Goal: Communication & Community: Answer question/provide support

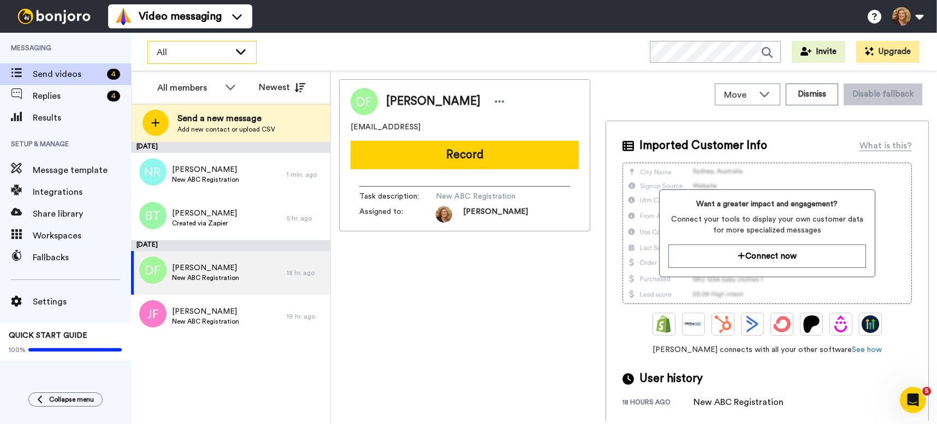
click at [248, 47] on div "All" at bounding box center [202, 53] width 108 height 22
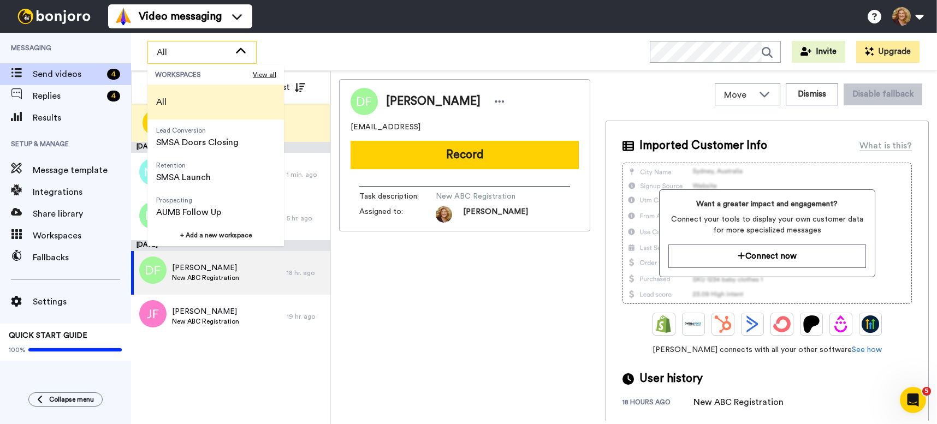
click at [324, 32] on div "Video messaging Help docs Settings" at bounding box center [522, 16] width 829 height 33
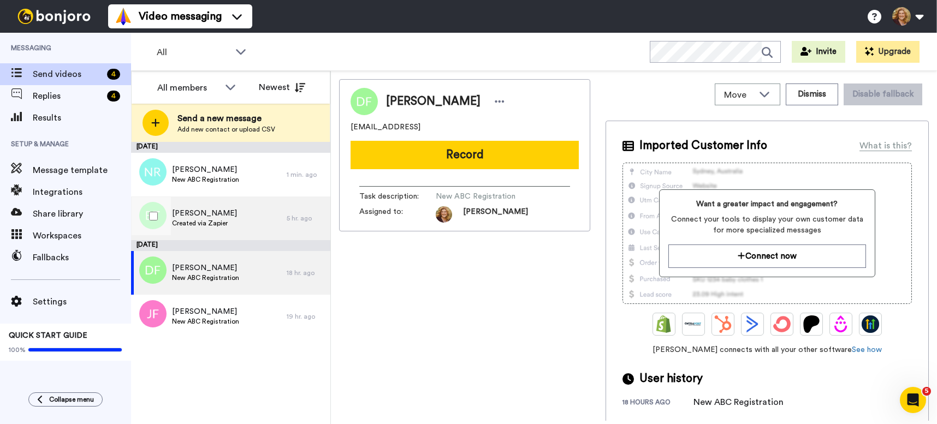
click at [233, 216] on div "Bridget Bc Created via Zapier" at bounding box center [209, 219] width 156 height 44
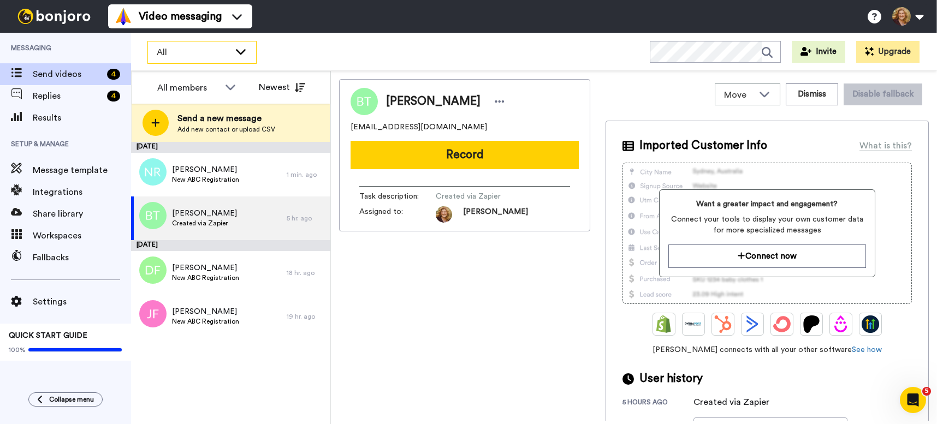
click at [236, 50] on icon at bounding box center [240, 51] width 13 height 11
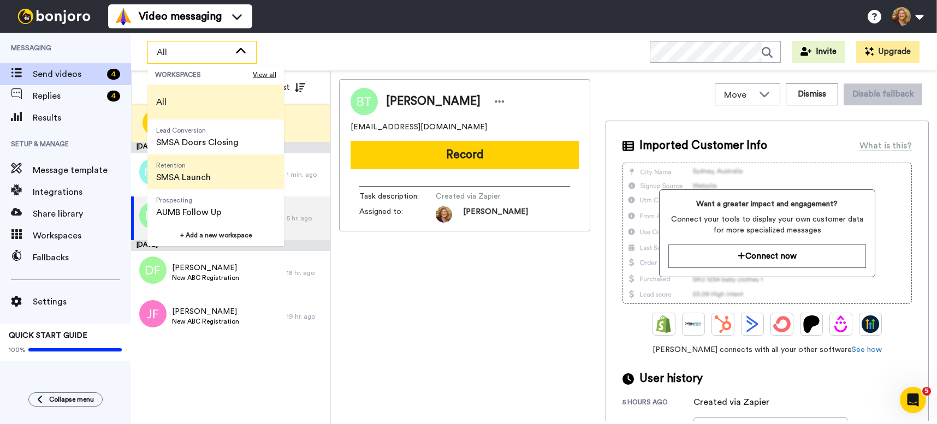
click at [198, 179] on span "SMSA Launch" at bounding box center [183, 177] width 55 height 13
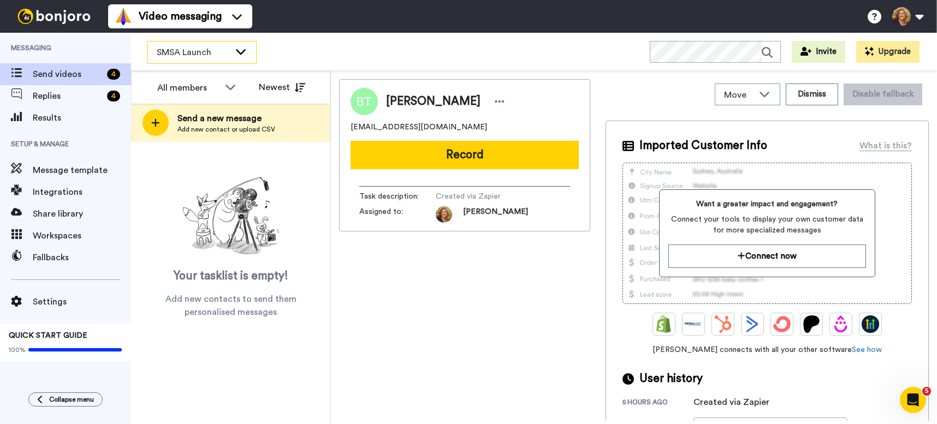
click at [238, 50] on icon at bounding box center [241, 51] width 10 height 5
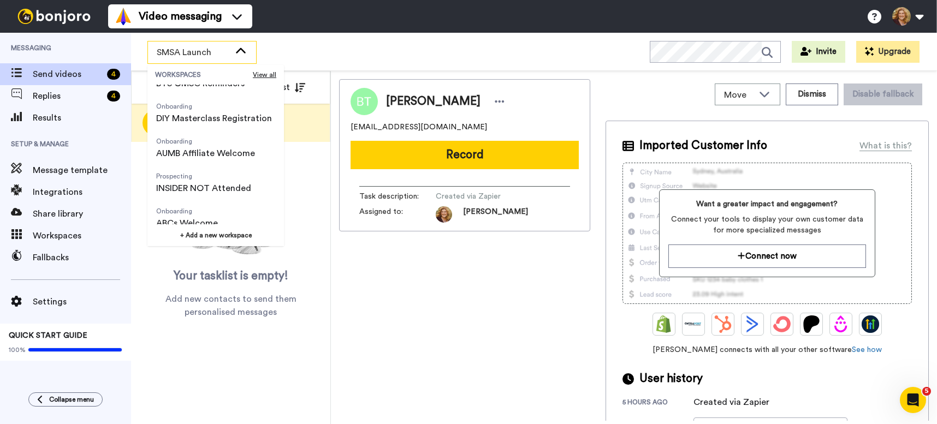
scroll to position [350, 0]
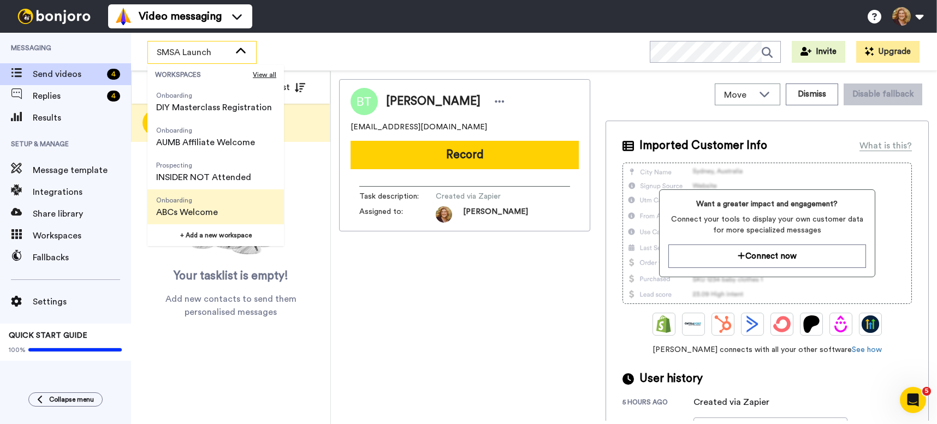
click at [214, 211] on span "ABCs Welcome" at bounding box center [187, 212] width 62 height 13
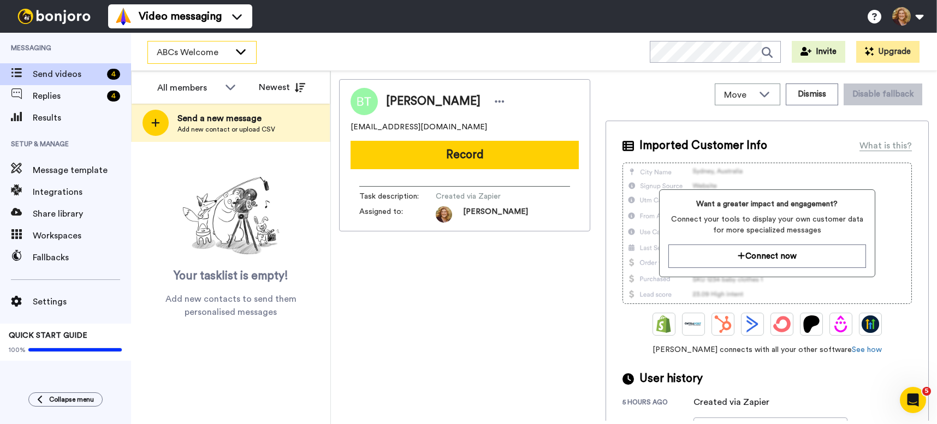
click at [240, 50] on icon at bounding box center [240, 51] width 13 height 11
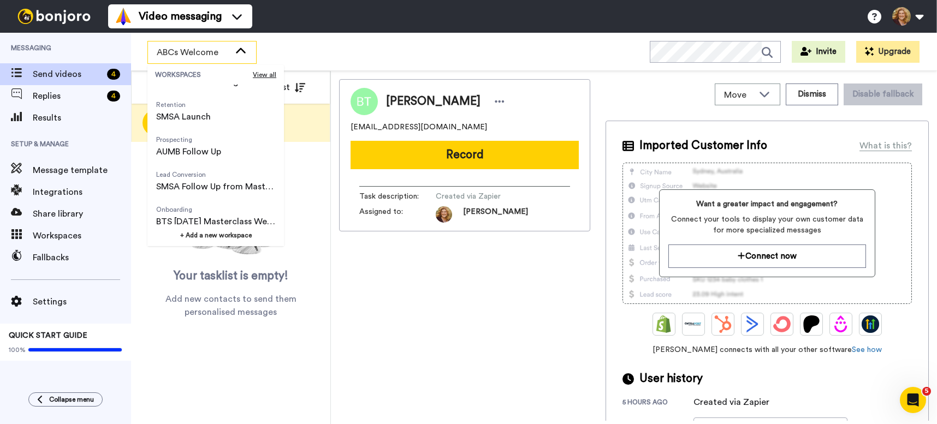
scroll to position [0, 0]
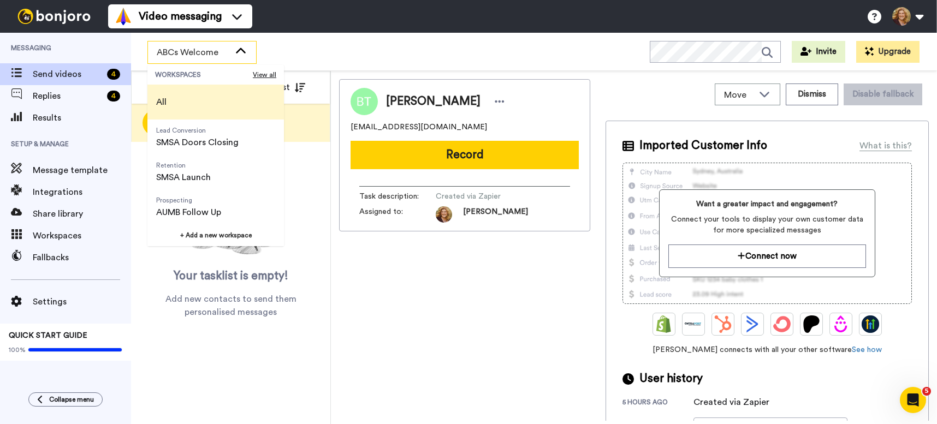
click at [201, 97] on li "All" at bounding box center [215, 102] width 137 height 35
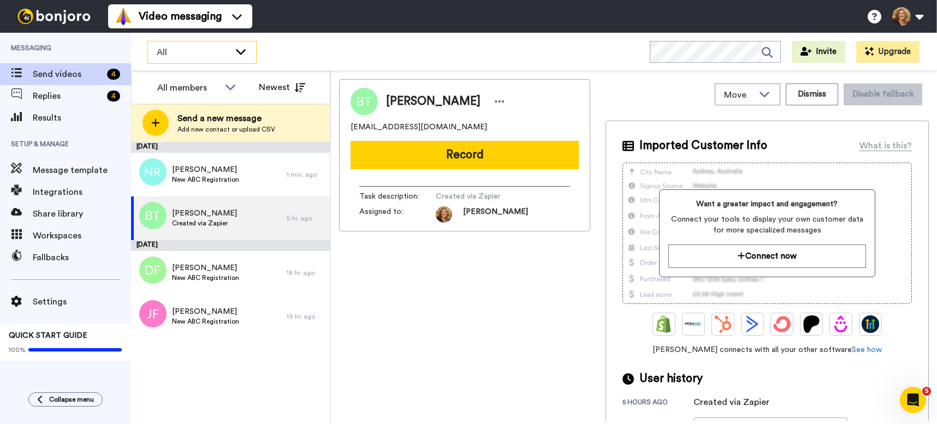
click at [241, 53] on icon at bounding box center [241, 51] width 10 height 5
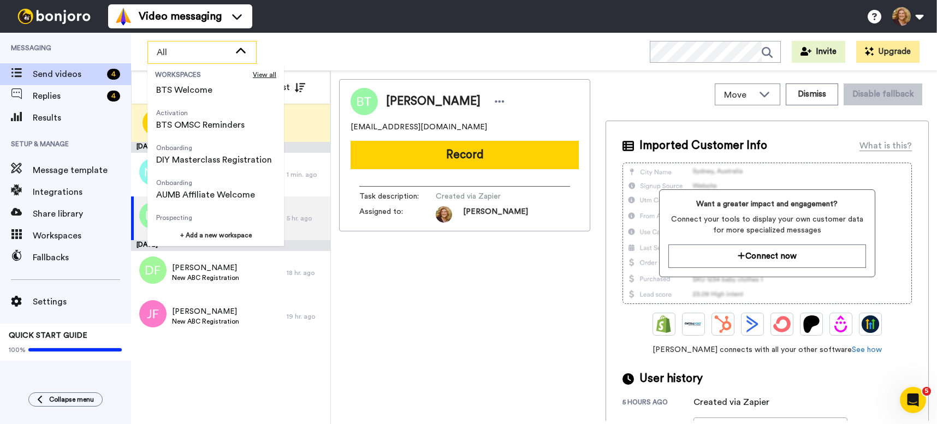
scroll to position [350, 0]
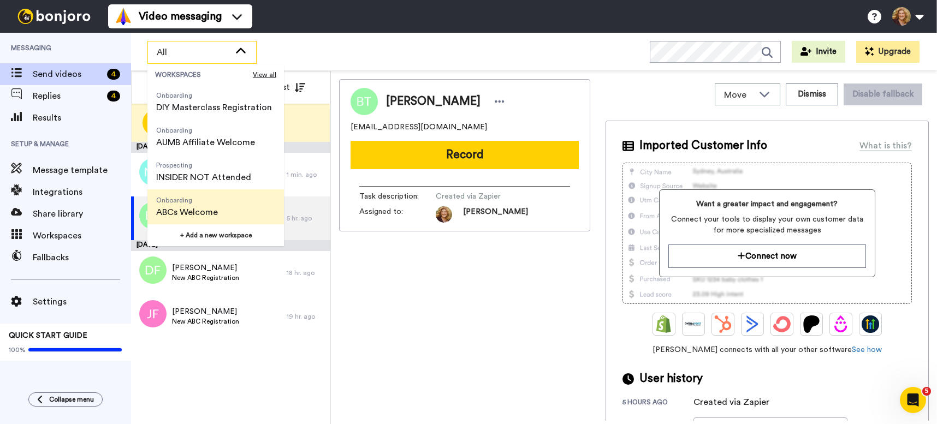
click at [218, 208] on span "Onboarding ABCs Welcome" at bounding box center [186, 207] width 79 height 35
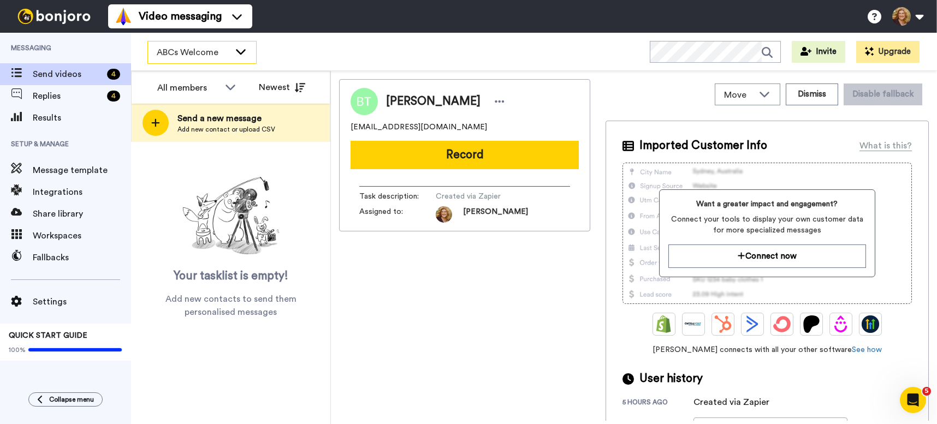
click at [241, 55] on icon at bounding box center [240, 51] width 13 height 11
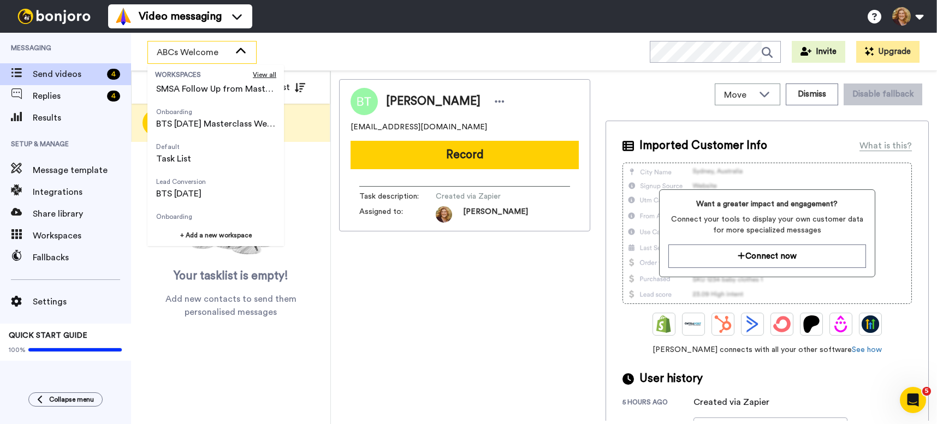
scroll to position [0, 0]
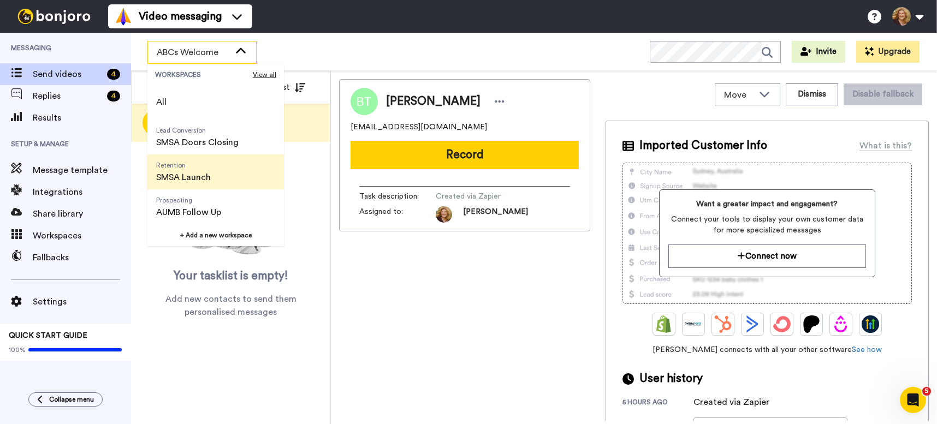
click at [206, 178] on span "SMSA Launch" at bounding box center [183, 177] width 55 height 13
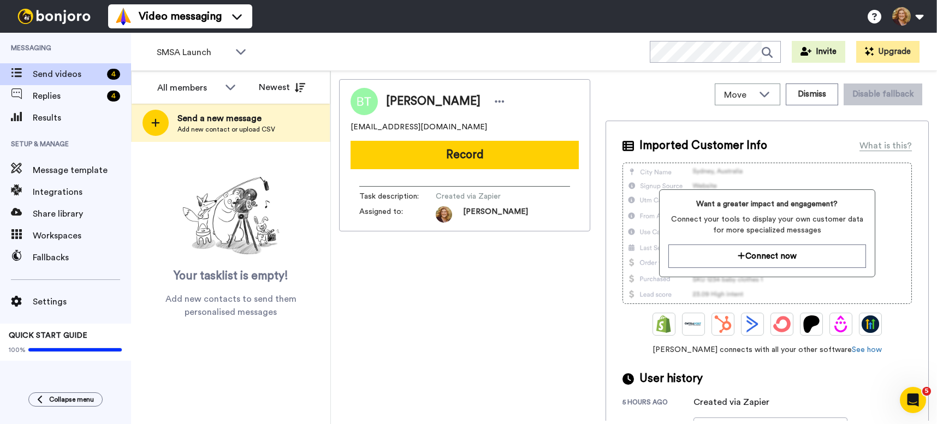
click at [306, 12] on div "Video messaging Switch to Video messaging Testimonials Settings Discover Help &…" at bounding box center [522, 16] width 829 height 33
click at [240, 51] on icon at bounding box center [240, 51] width 13 height 11
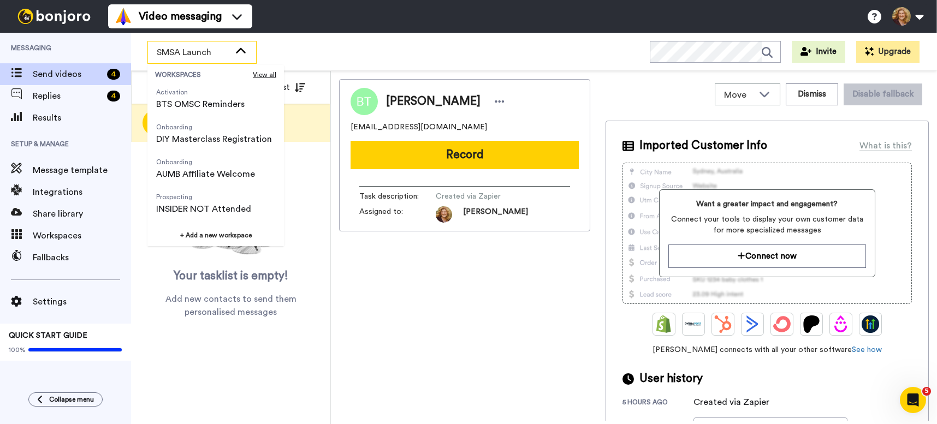
scroll to position [350, 0]
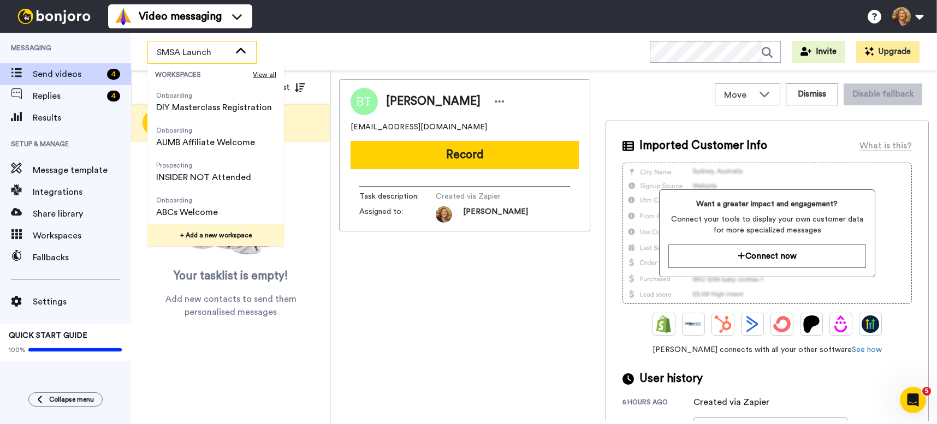
click at [220, 235] on button "+ Add a new workspace" at bounding box center [215, 235] width 137 height 22
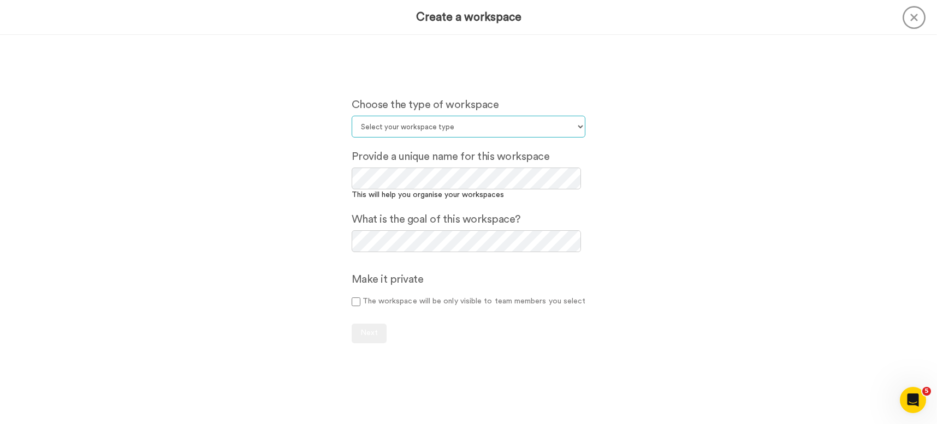
click at [439, 124] on select "Select your workspace type Default Onboarding Activation Retention Team updates…" at bounding box center [469, 127] width 234 height 22
select select "Onboarding"
click at [352, 116] on select "Select your workspace type Default Onboarding Activation Retention Team updates…" at bounding box center [469, 127] width 234 height 22
click at [461, 316] on div "Choose the type of workspace Select your workspace type Default Onboarding Acti…" at bounding box center [468, 229] width 267 height 389
click at [370, 332] on span "Next" at bounding box center [368, 333] width 17 height 8
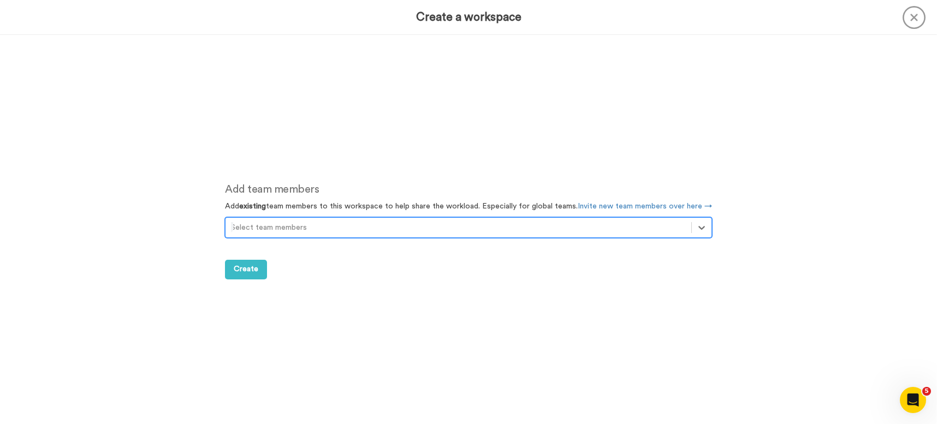
scroll to position [389, 0]
click at [248, 268] on span "Create" at bounding box center [246, 269] width 25 height 8
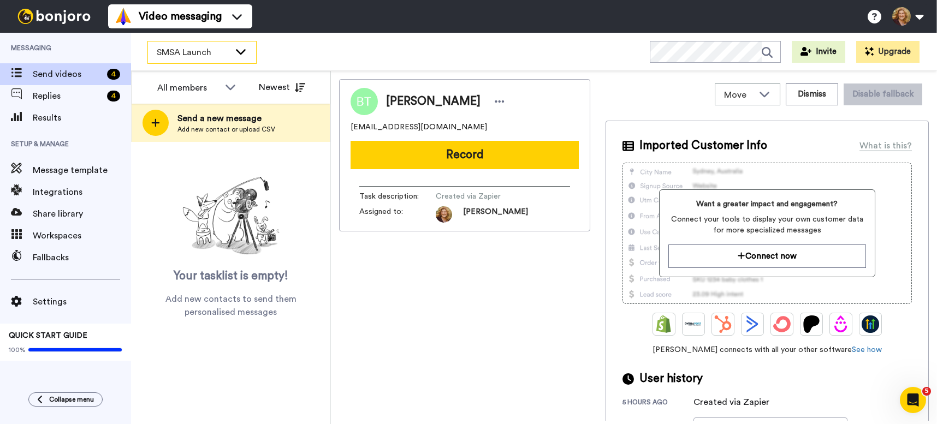
click at [246, 51] on icon at bounding box center [240, 51] width 13 height 11
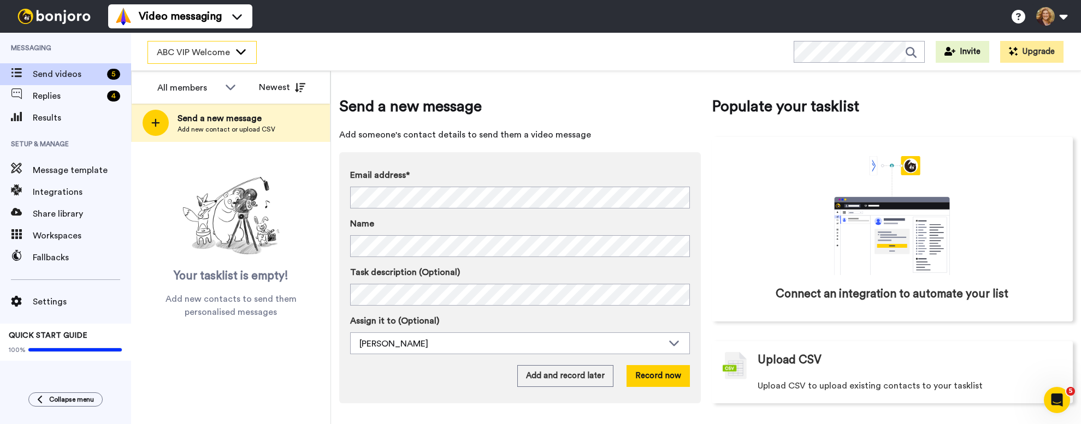
click at [243, 52] on icon at bounding box center [241, 51] width 10 height 5
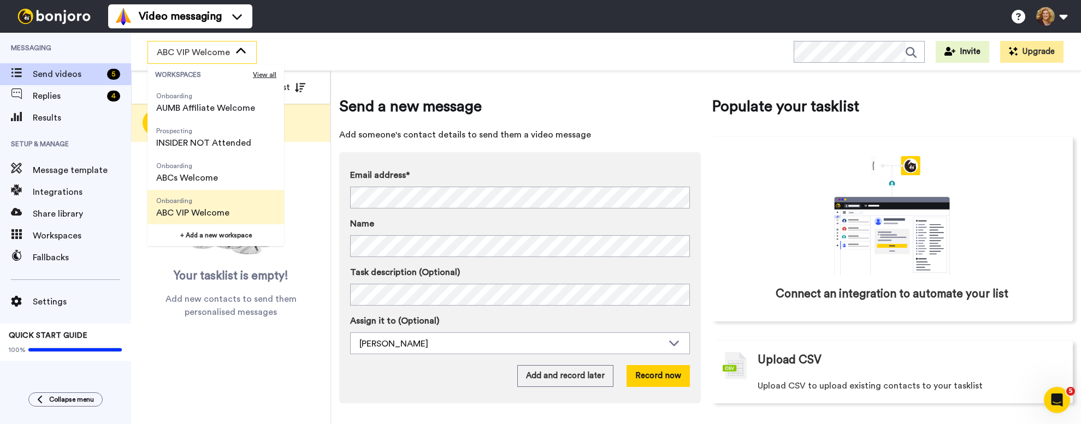
scroll to position [384, 0]
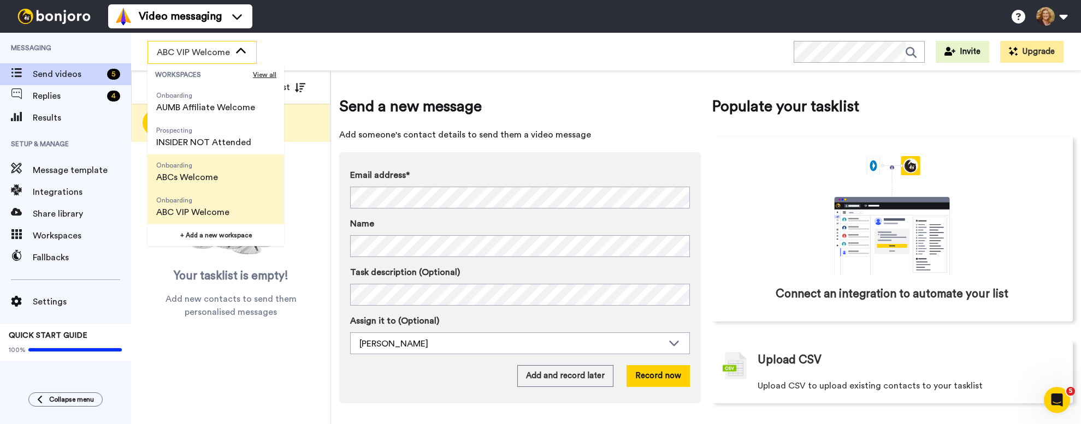
click at [227, 178] on li "Onboarding ABCs Welcome" at bounding box center [215, 172] width 137 height 35
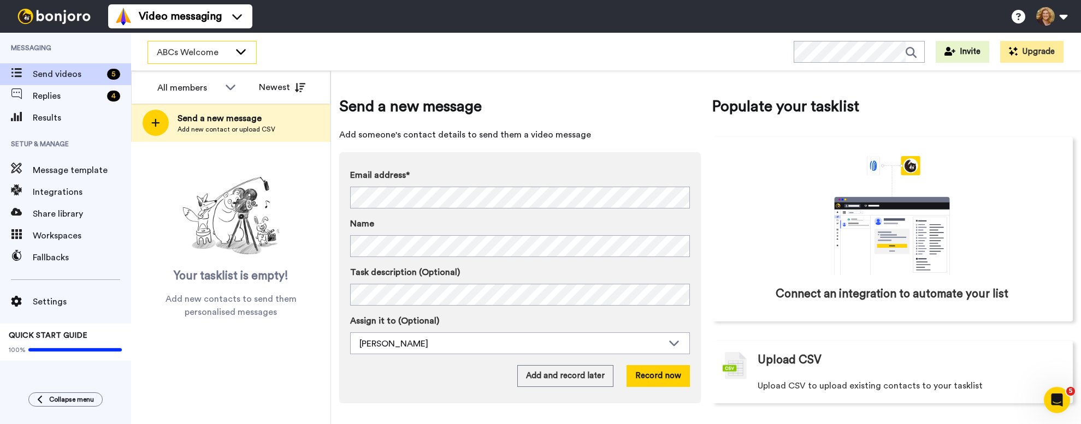
click at [242, 50] on icon at bounding box center [240, 51] width 13 height 11
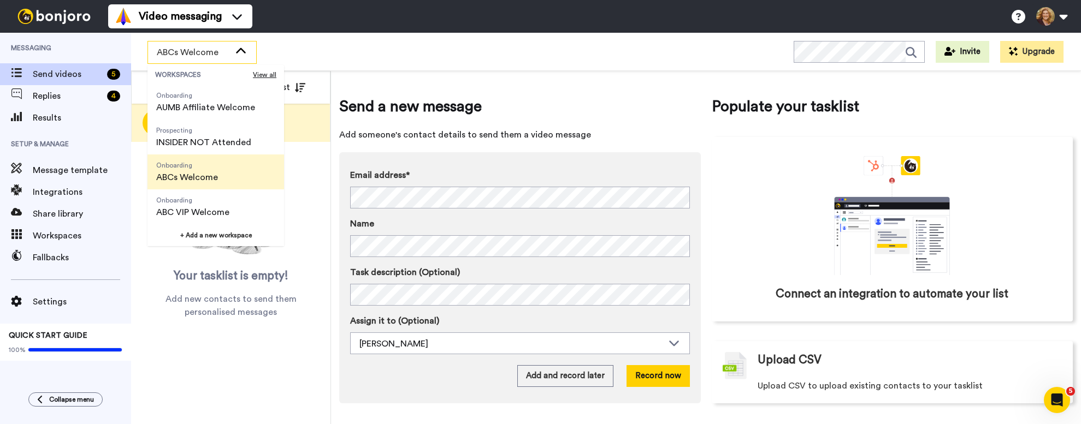
scroll to position [0, 0]
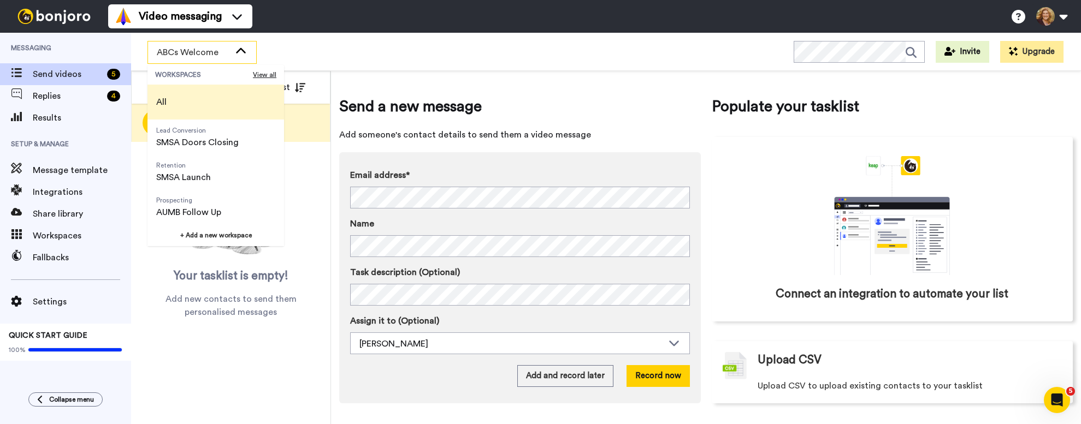
click at [211, 100] on li "All" at bounding box center [215, 102] width 137 height 35
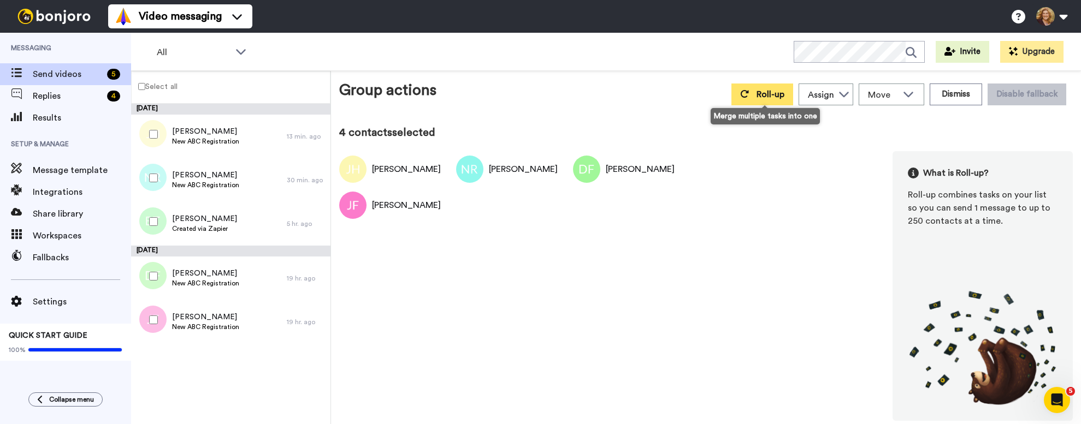
click at [768, 93] on span "Roll-up" at bounding box center [770, 94] width 28 height 9
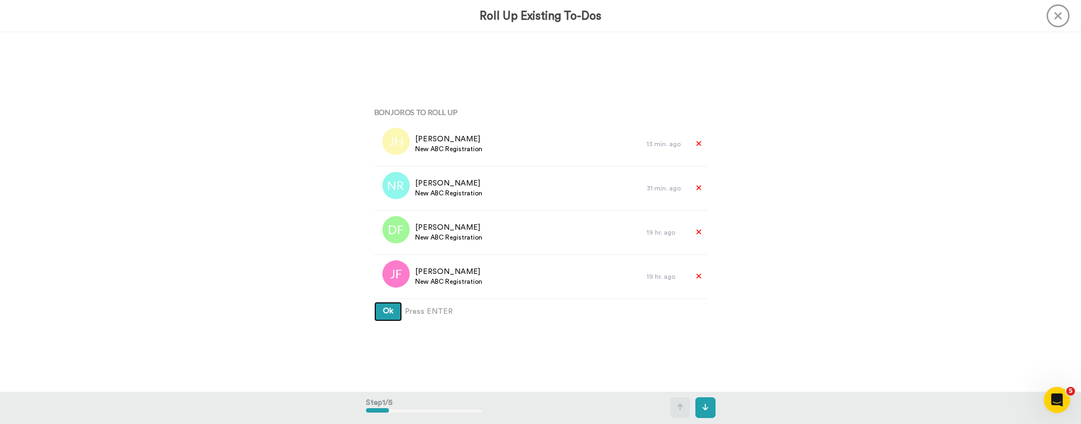
click at [383, 308] on span "Ok" at bounding box center [388, 311] width 10 height 8
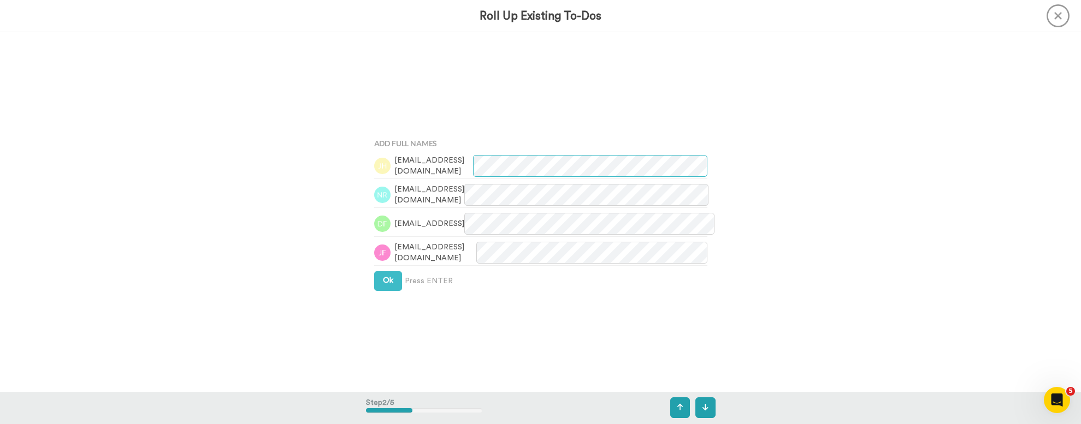
scroll to position [360, 0]
click at [383, 279] on span "Ok" at bounding box center [388, 280] width 10 height 8
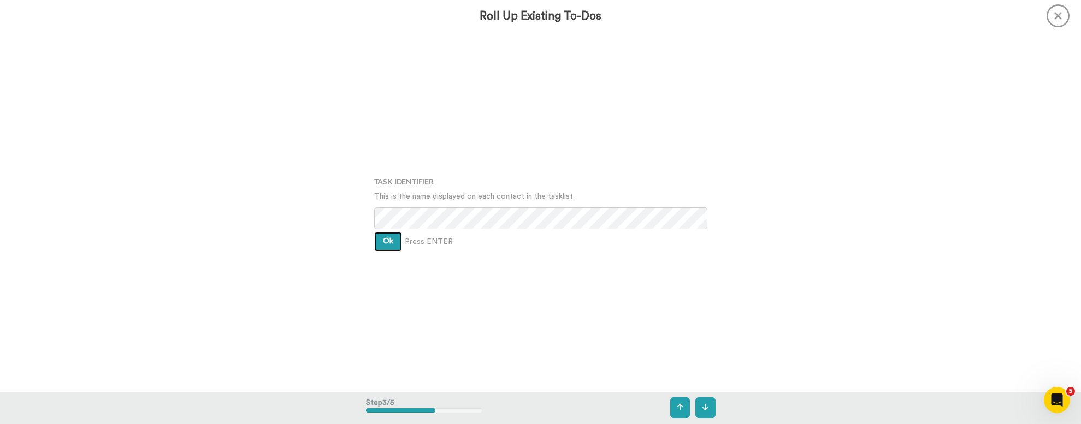
click at [379, 244] on button "Ok" at bounding box center [388, 242] width 28 height 20
click at [384, 233] on span "Ok" at bounding box center [388, 234] width 10 height 8
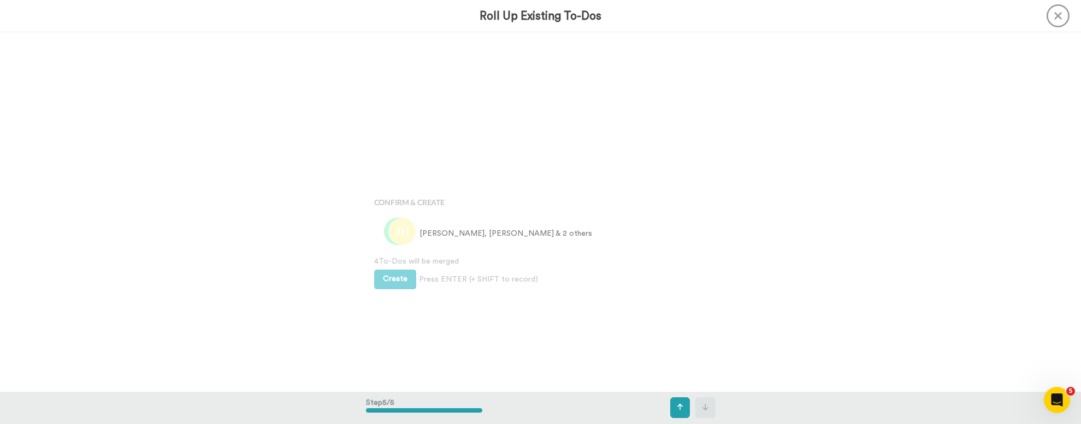
scroll to position [1438, 0]
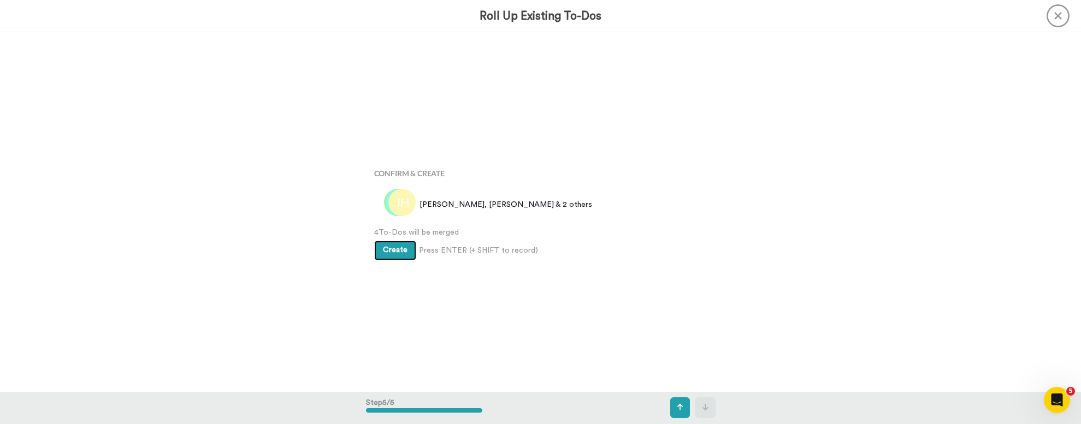
click at [395, 244] on button "Create" at bounding box center [395, 251] width 42 height 20
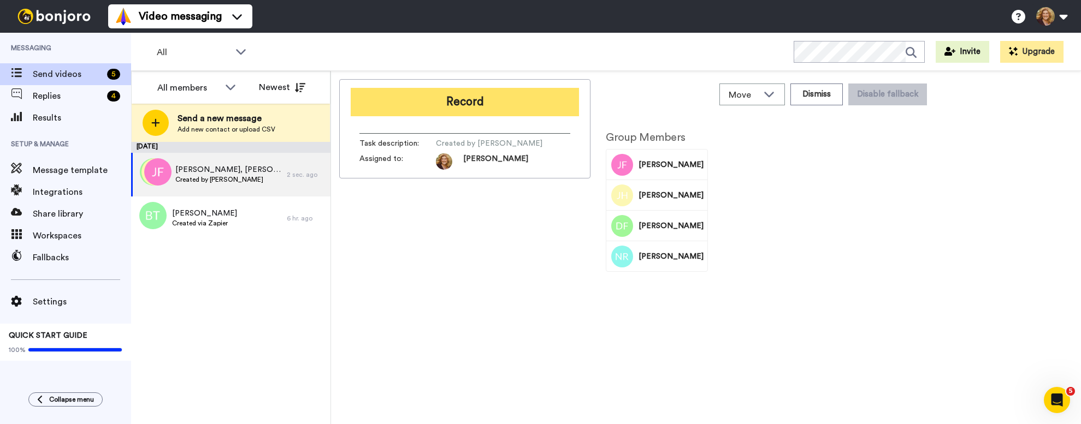
click at [465, 99] on button "Record" at bounding box center [465, 102] width 228 height 28
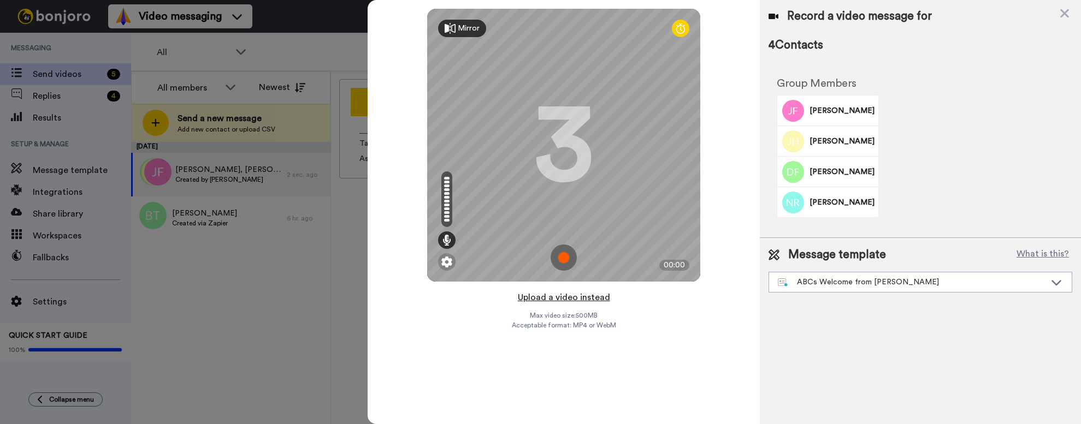
click at [542, 299] on button "Upload a video instead" at bounding box center [563, 298] width 99 height 14
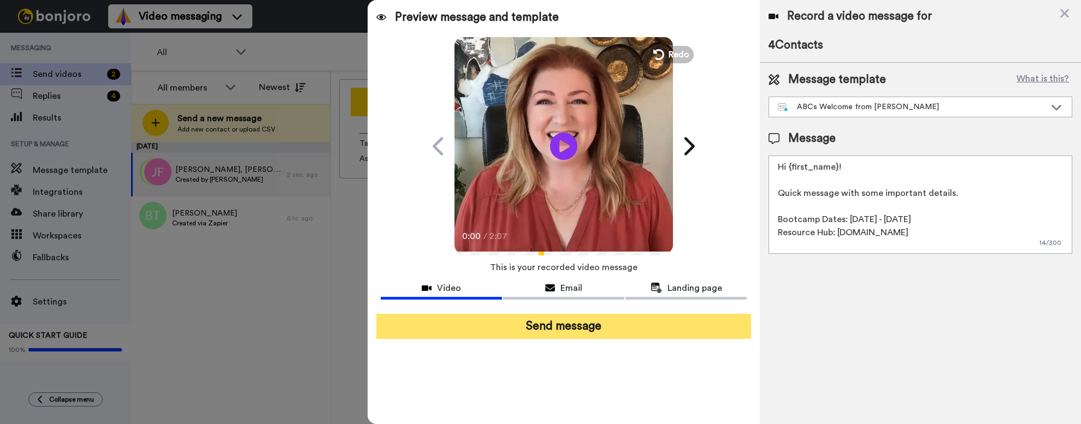
click at [561, 328] on button "Send message" at bounding box center [563, 326] width 375 height 25
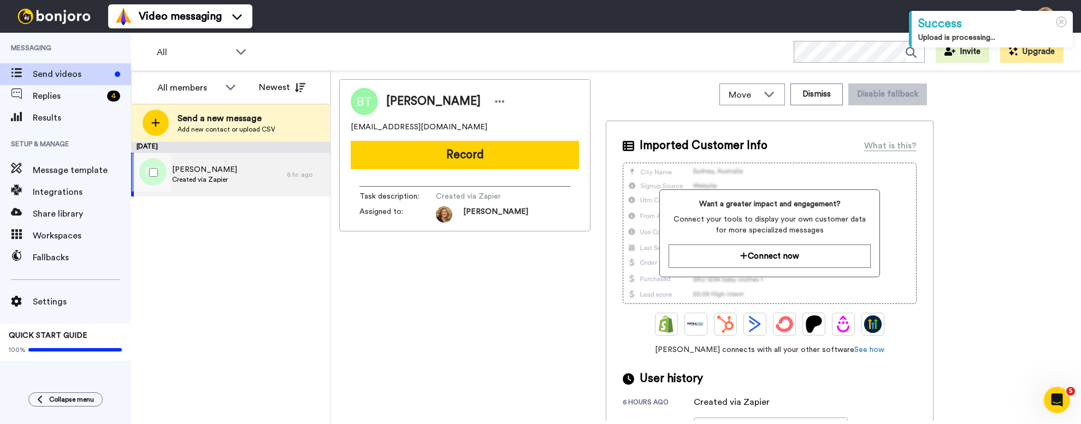
click at [228, 179] on div "Bridget Bc Created via Zapier" at bounding box center [209, 175] width 156 height 44
click at [815, 94] on button "Dismiss" at bounding box center [816, 95] width 52 height 22
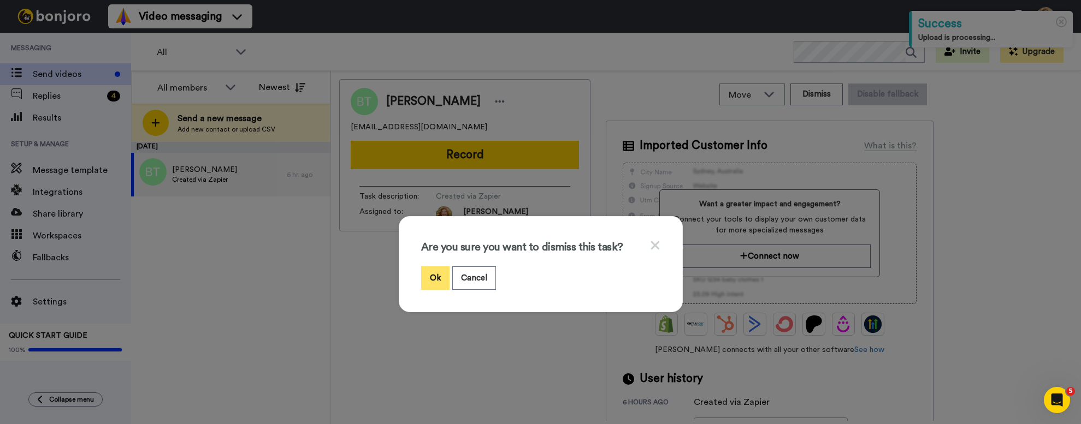
click at [428, 280] on button "Ok" at bounding box center [435, 278] width 28 height 23
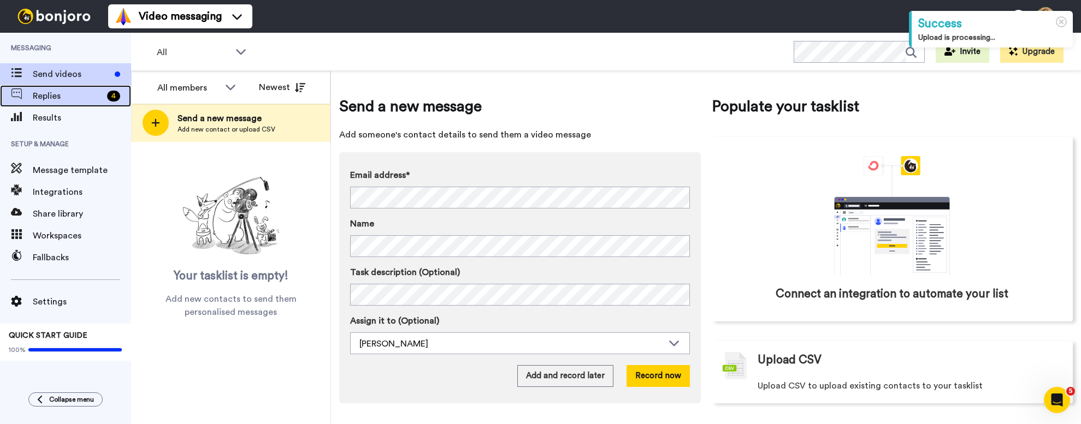
click at [62, 100] on span "Replies" at bounding box center [68, 96] width 70 height 13
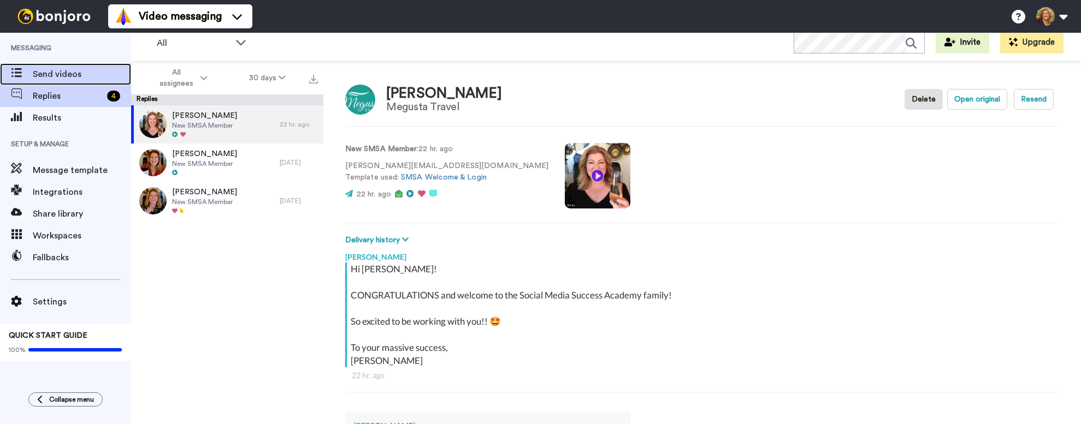
click at [65, 74] on span "Send videos" at bounding box center [82, 74] width 98 height 13
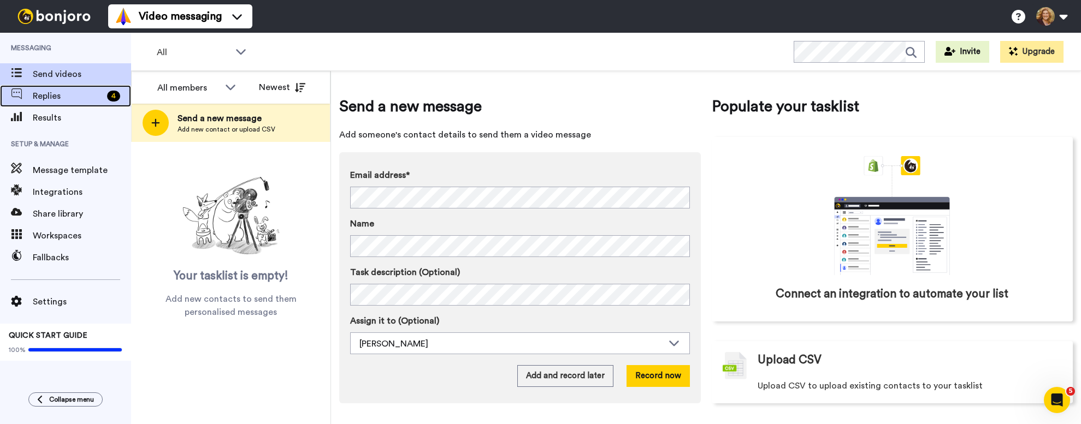
click at [62, 96] on span "Replies" at bounding box center [68, 96] width 70 height 13
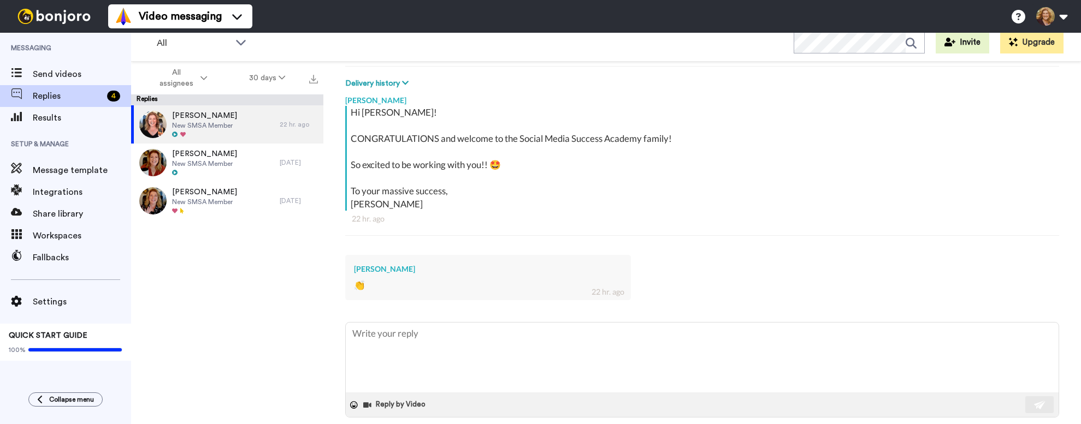
scroll to position [180, 0]
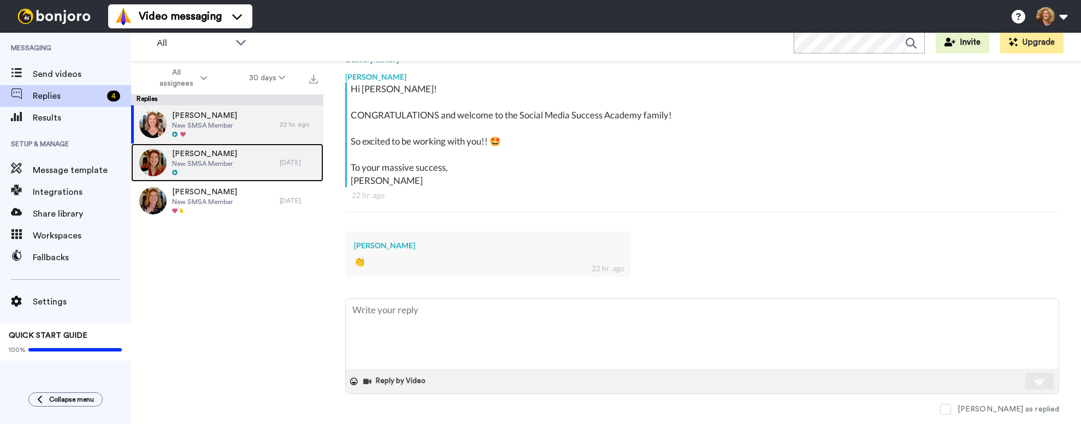
click at [257, 161] on div "Meredith Stewart New SMSA Member" at bounding box center [205, 163] width 149 height 38
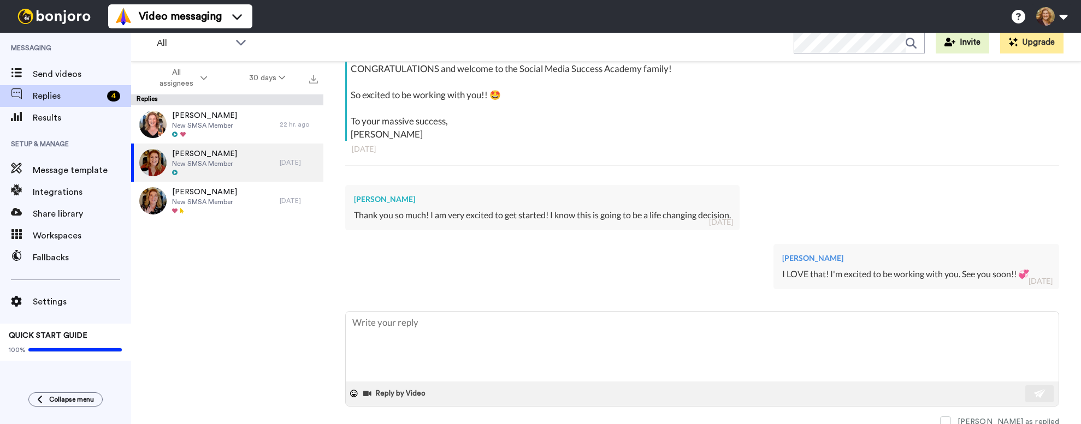
scroll to position [239, 0]
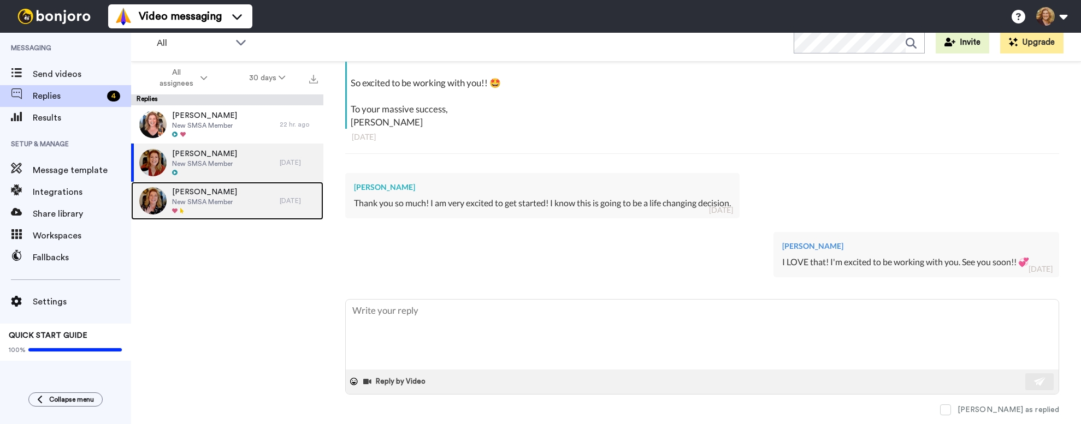
click at [236, 203] on div "Vickie Cornett New SMSA Member" at bounding box center [205, 201] width 149 height 38
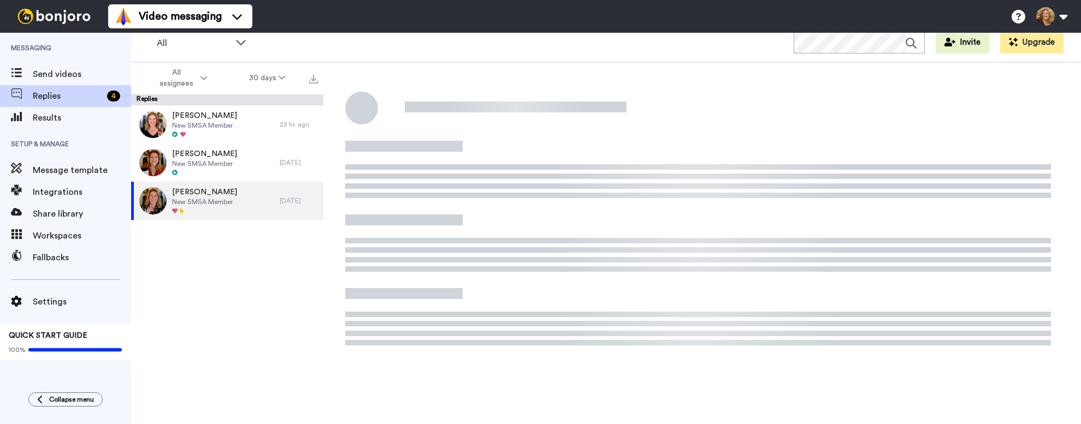
scroll to position [38, 0]
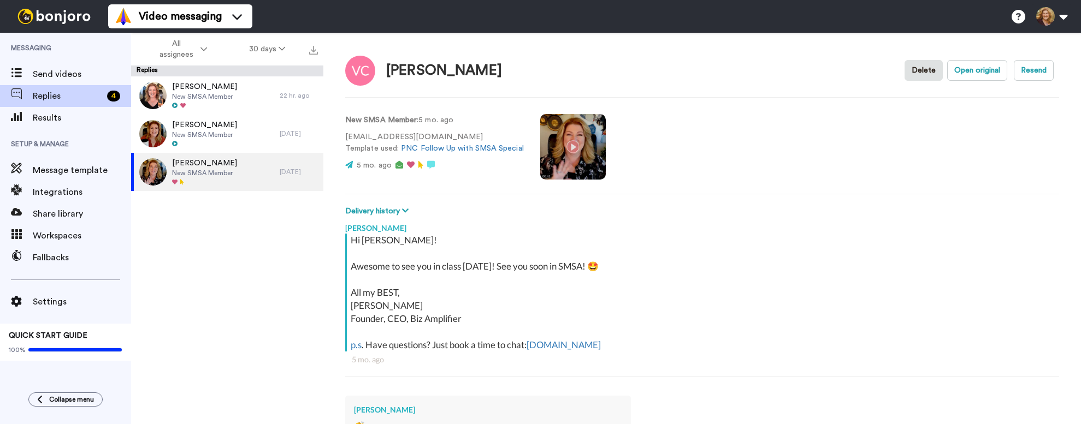
type textarea "x"
